Goal: Browse casually: Explore the website without a specific task or goal

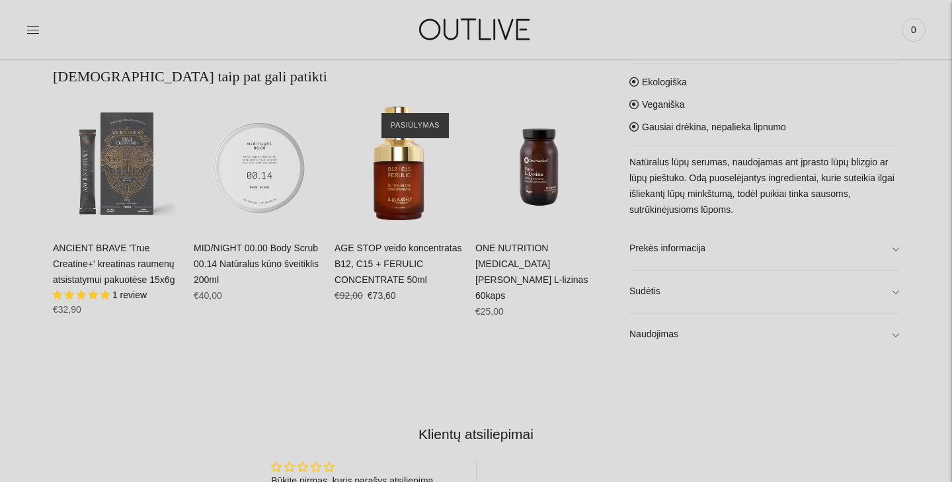
scroll to position [803, 0]
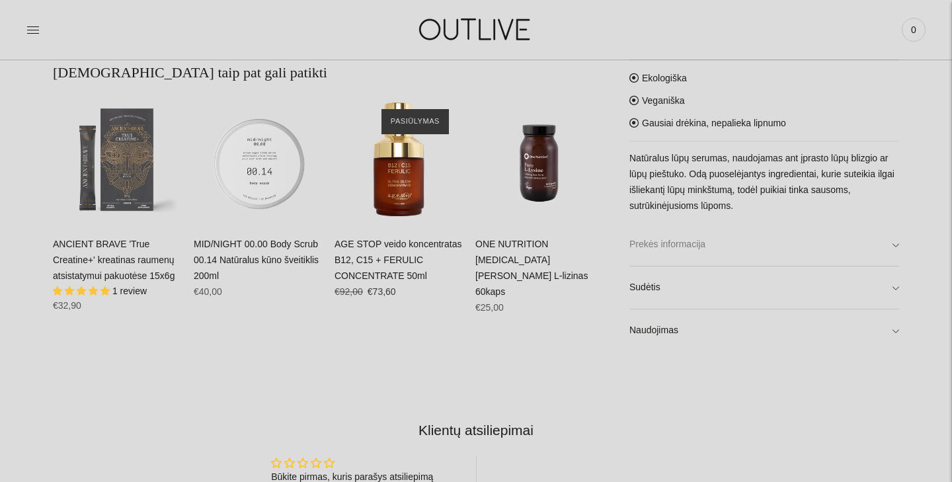
click at [739, 249] on link "Prekės informacija" at bounding box center [764, 244] width 270 height 42
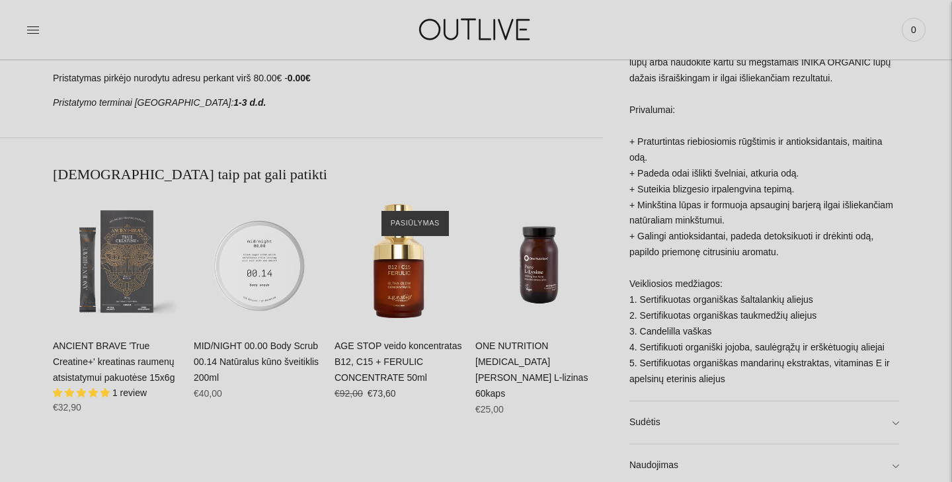
scroll to position [0, 0]
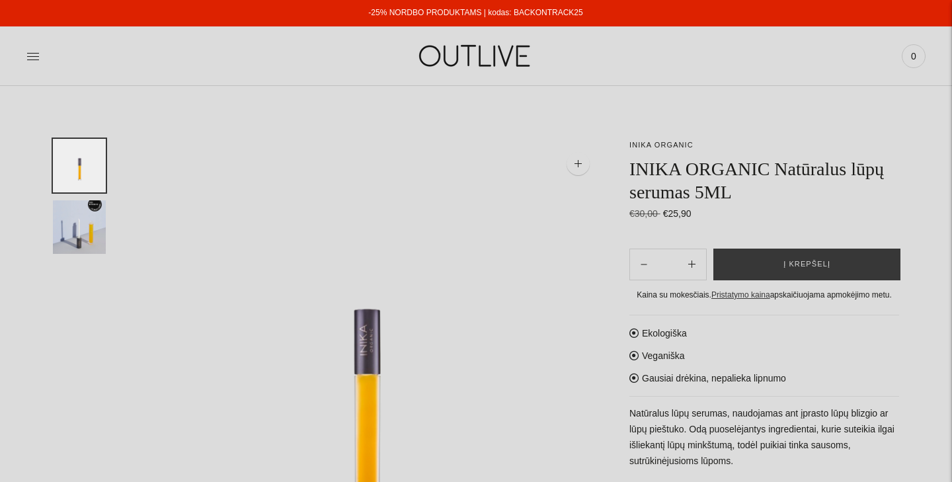
click at [446, 53] on img at bounding box center [475, 56] width 165 height 46
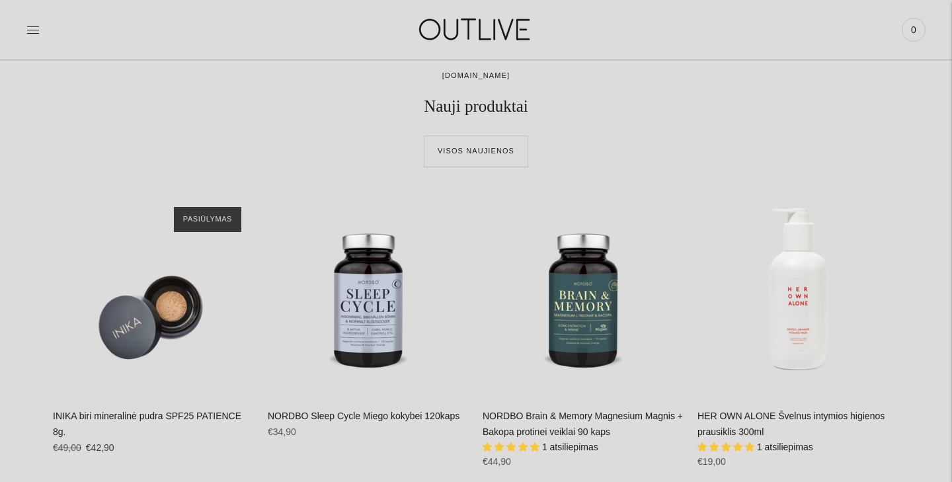
scroll to position [467, 0]
